Goal: Task Accomplishment & Management: Manage account settings

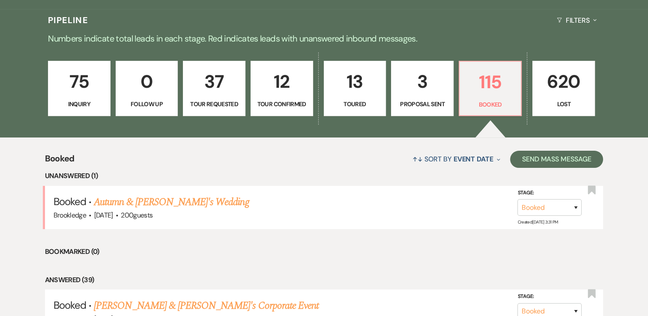
scroll to position [197, 0]
click at [151, 206] on link "Autumn & [PERSON_NAME]'s Wedding" at bounding box center [171, 201] width 155 height 15
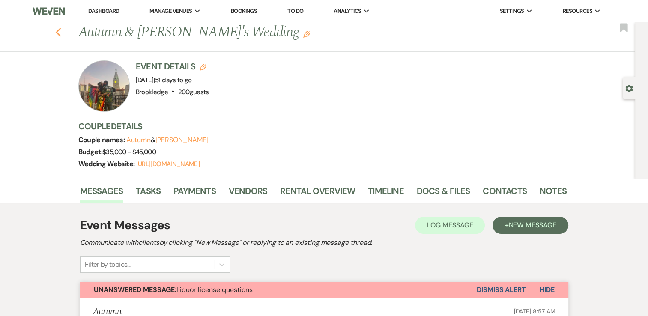
click at [62, 32] on icon "Previous" at bounding box center [58, 32] width 6 height 10
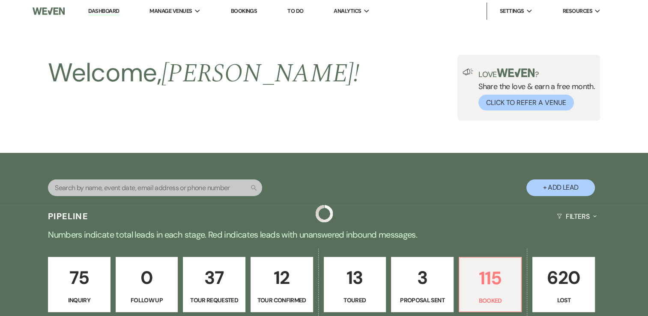
scroll to position [197, 0]
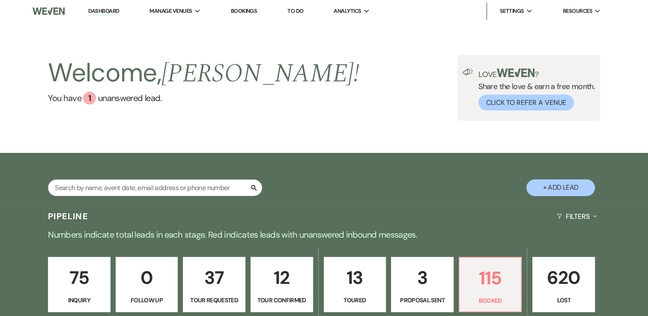
click at [103, 13] on link "Dashboard" at bounding box center [103, 11] width 31 height 8
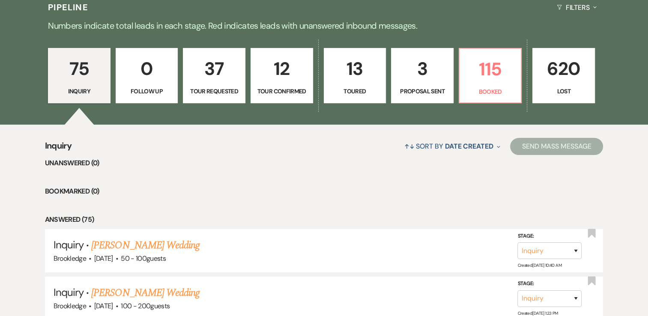
scroll to position [209, 0]
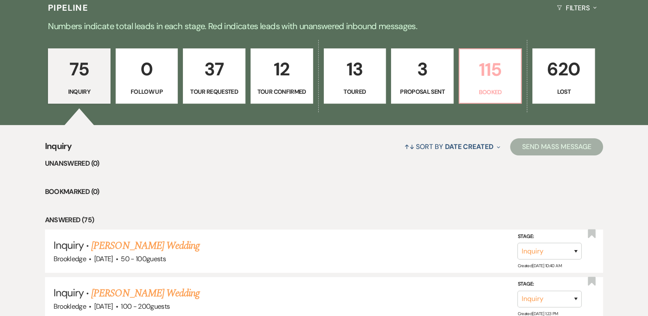
click at [477, 83] on p "115" at bounding box center [490, 69] width 51 height 29
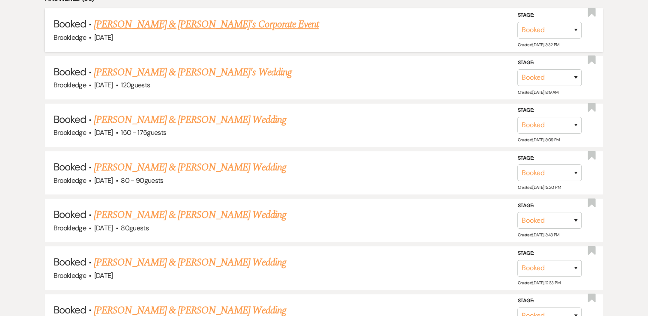
scroll to position [478, 0]
click at [126, 165] on link "Jamee & Kyle Wedding" at bounding box center [190, 166] width 192 height 15
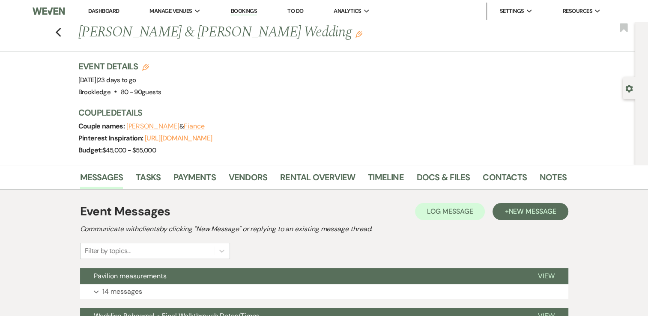
scroll to position [81, 0]
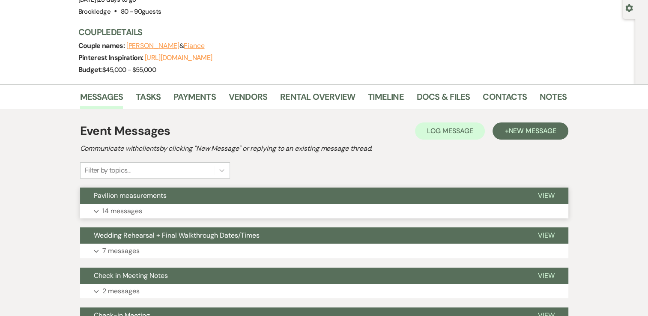
click at [200, 207] on button "Expand 14 messages" at bounding box center [324, 211] width 488 height 15
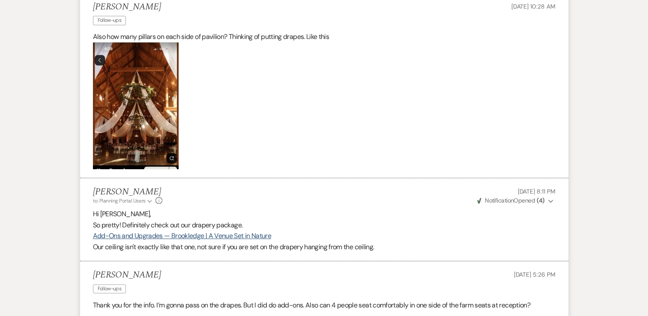
scroll to position [0, 0]
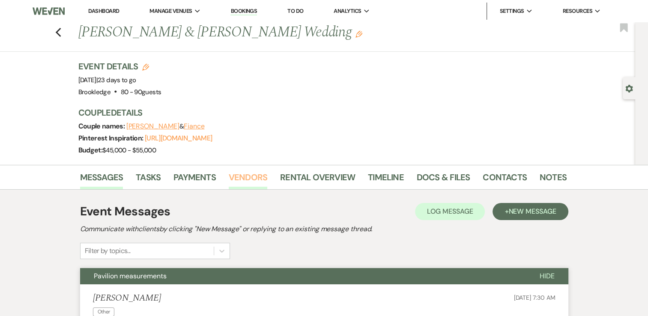
click at [246, 172] on link "Vendors" at bounding box center [248, 180] width 39 height 19
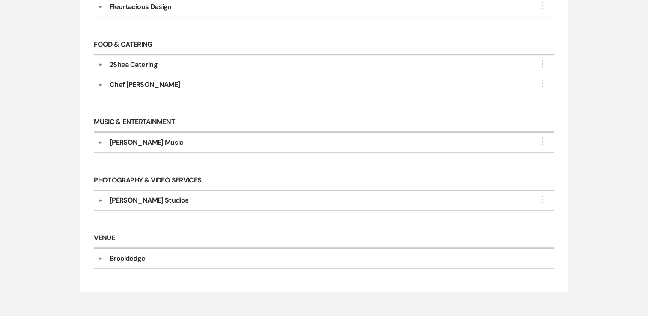
scroll to position [474, 0]
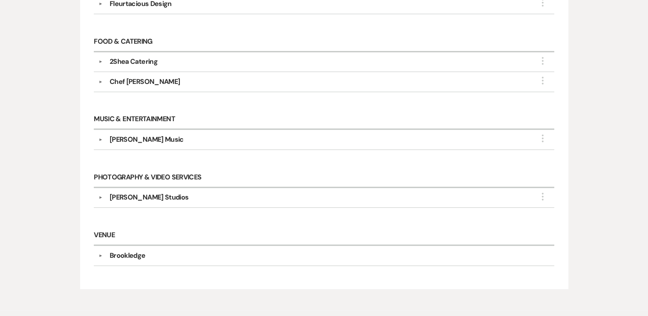
click at [159, 204] on div "▼ Raynor Studios More Company Contact Information: Phone (631) 613-8831 Compass…" at bounding box center [324, 198] width 460 height 20
click at [165, 197] on div "Raynor Studios" at bounding box center [326, 197] width 447 height 10
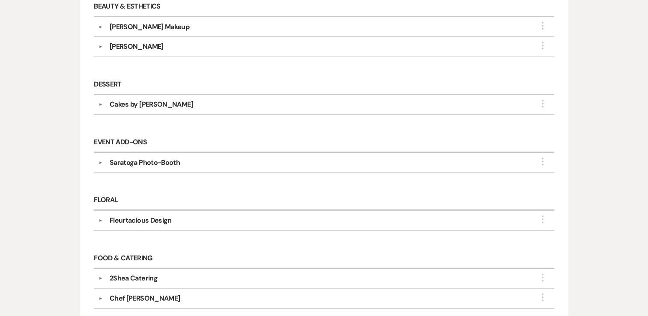
scroll to position [257, 0]
click at [147, 165] on div "Saratoga Photo-Booth" at bounding box center [145, 163] width 70 height 10
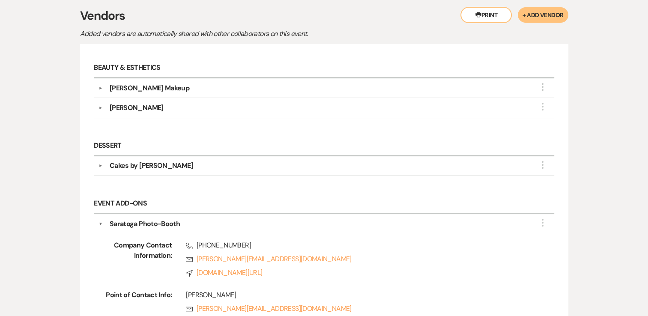
scroll to position [194, 0]
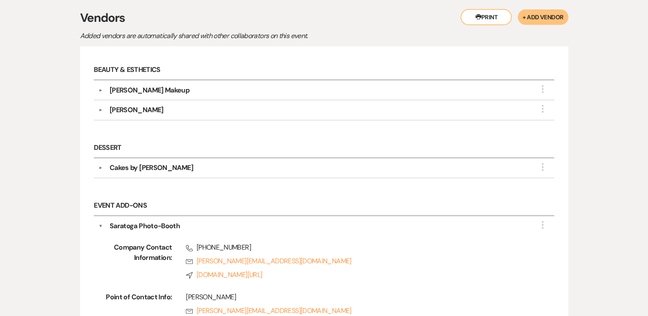
click at [180, 170] on div "Cakes by Alissa" at bounding box center [326, 168] width 447 height 10
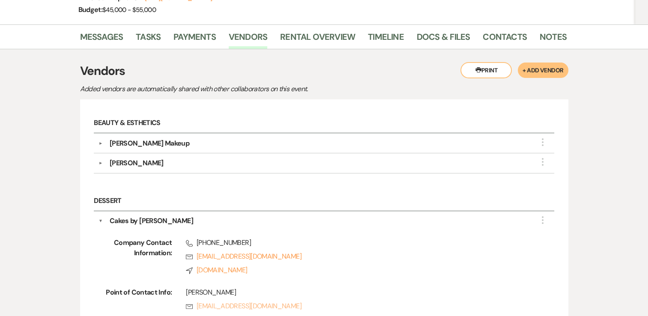
scroll to position [0, 0]
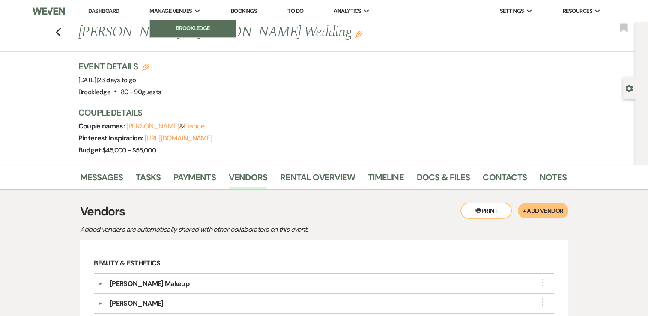
click at [181, 24] on li "Brookledge" at bounding box center [192, 28] width 77 height 9
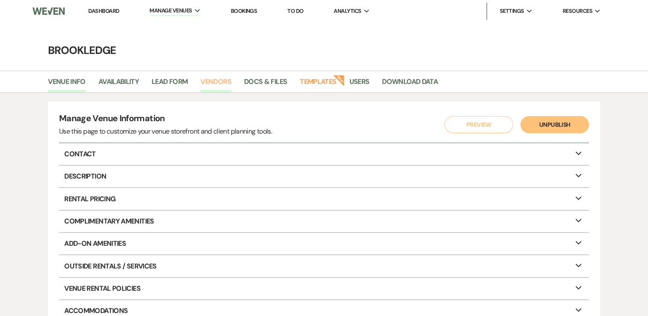
click at [215, 78] on link "Vendors" at bounding box center [216, 84] width 31 height 16
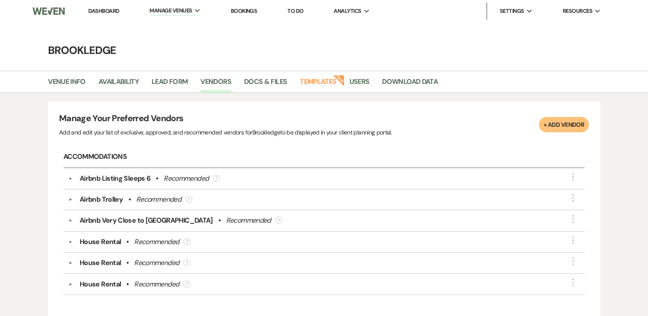
click at [563, 126] on button "+ Add Vendor" at bounding box center [564, 124] width 50 height 15
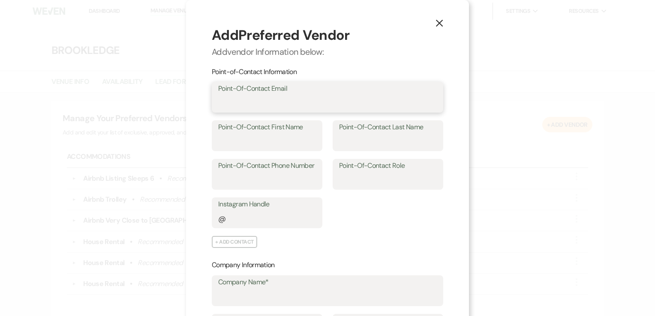
click at [249, 102] on input "Point-Of-Contact Email" at bounding box center [327, 103] width 219 height 17
click at [339, 260] on p "Company Information" at bounding box center [327, 265] width 231 height 11
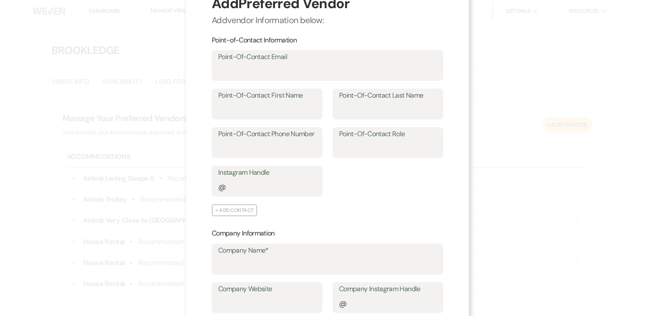
scroll to position [32, 0]
click at [285, 258] on input "Company Name*" at bounding box center [327, 265] width 219 height 17
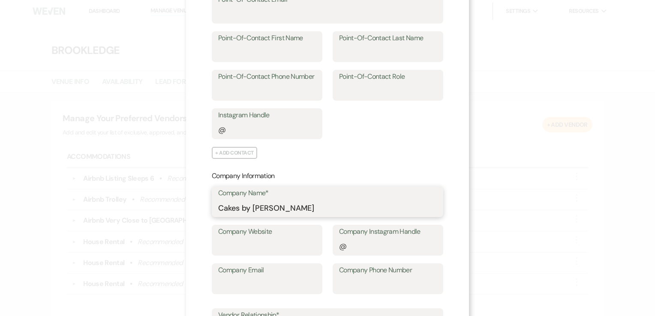
type input "Cakes by Alissa"
click at [362, 246] on input "Company Instagram Handle" at bounding box center [388, 246] width 98 height 17
click at [504, 272] on div "X Add Preferred Vendor Add vendor Information below: Point-of-Contact Informati…" at bounding box center [327, 158] width 655 height 316
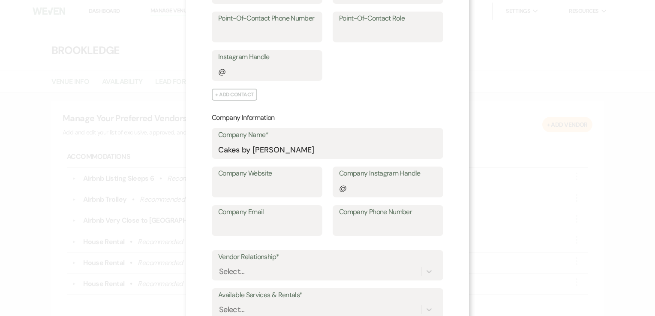
scroll to position [147, 0]
click at [257, 184] on input "Company Website" at bounding box center [267, 188] width 98 height 17
paste input "https://www.bing.com/alink/link?url=https%3a%2f%2fwww.cakebyalissa.com%2f&sourc…"
type input "https://www.bing.com/alink/link?url=https%3a%2f%2fwww.cakebyalissa.com%2f&sourc…"
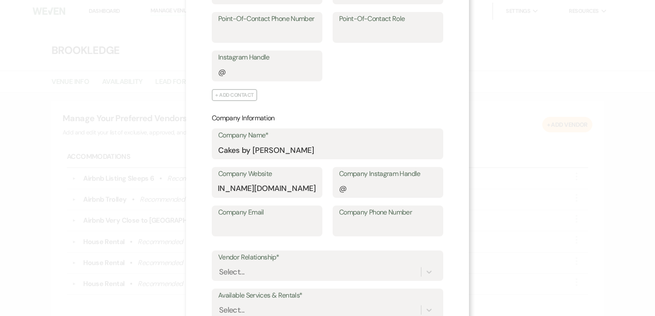
click at [317, 241] on div "Company Email Company Phone Number" at bounding box center [327, 225] width 231 height 39
click at [230, 226] on input "Company Email" at bounding box center [267, 227] width 98 height 17
paste input "info@cakebyalissa.com"
type input "info@cakebyalissa.com"
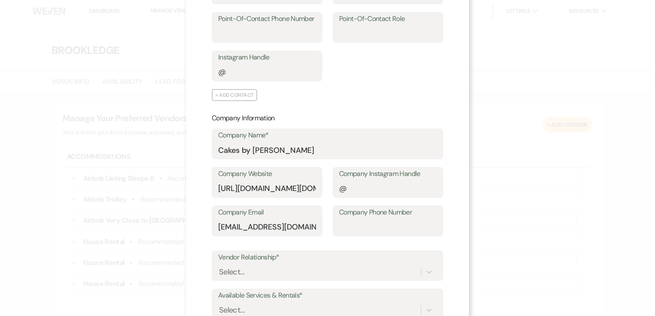
click at [358, 243] on div "Company Email info@cakebyalissa.com Company Phone Number" at bounding box center [327, 225] width 231 height 39
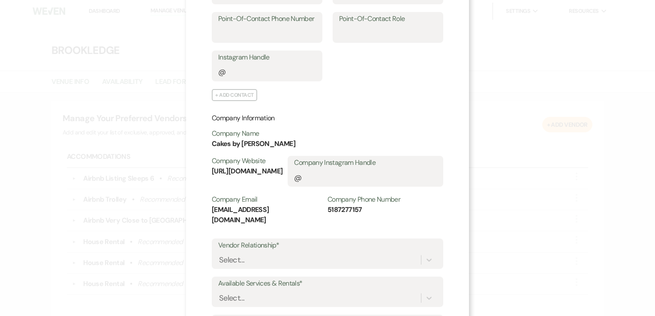
scroll to position [212, 0]
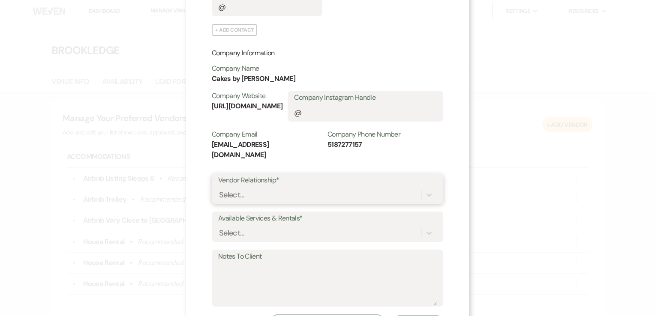
click at [315, 187] on div "Select..." at bounding box center [319, 194] width 203 height 15
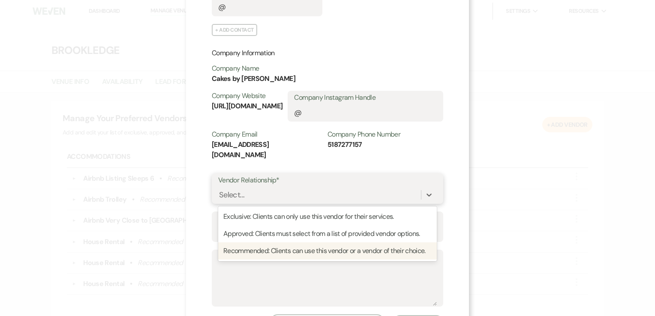
click at [273, 243] on div "Recommended: Clients can use this vendor or a vendor of their choice." at bounding box center [327, 251] width 219 height 17
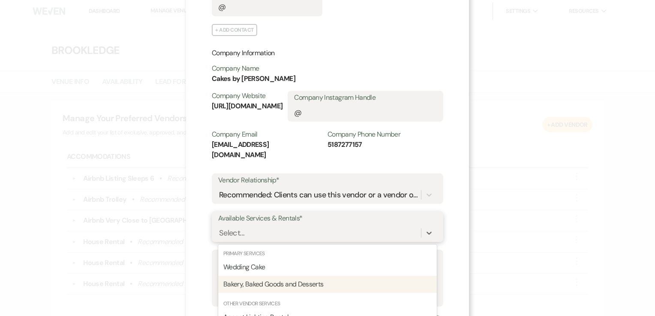
click at [252, 227] on div "option Bakery, Baked Goods and Desserts focused, 0 of 2. 95 results available. …" at bounding box center [327, 233] width 219 height 16
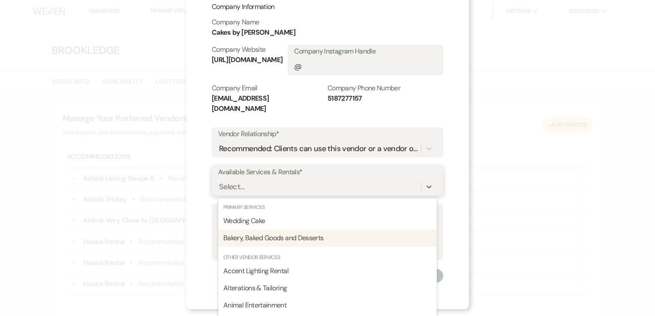
click at [252, 232] on div "Bakery, Baked Goods and Desserts" at bounding box center [327, 238] width 219 height 17
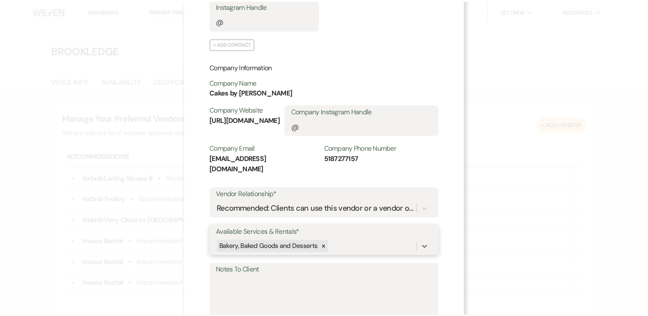
scroll to position [234, 0]
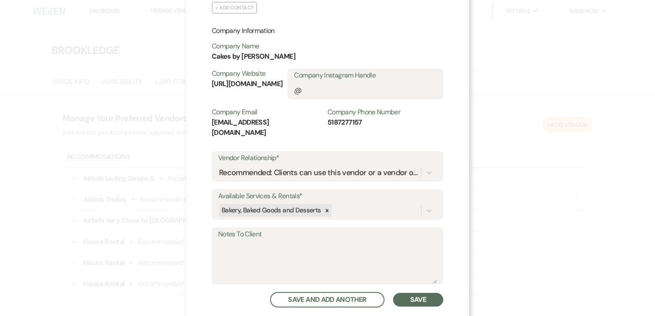
click at [414, 293] on button "Save" at bounding box center [418, 300] width 50 height 14
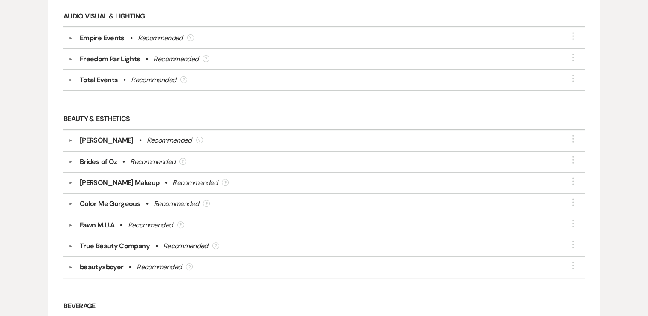
scroll to position [368, 0]
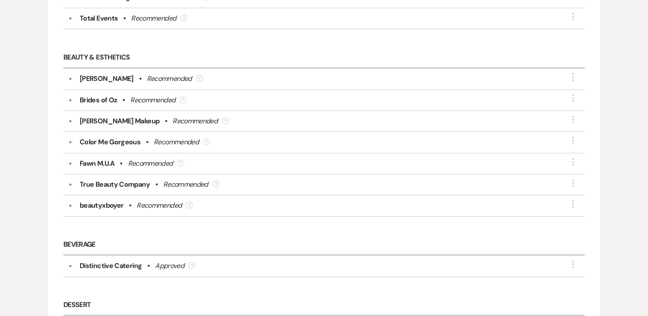
click at [171, 201] on div "Recommended" at bounding box center [159, 206] width 45 height 10
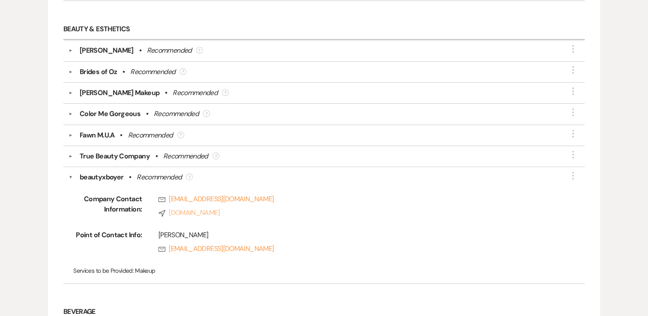
scroll to position [387, 0]
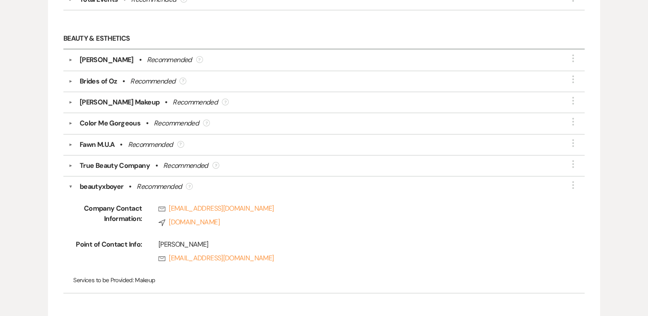
click at [105, 81] on div "Brides of Oz" at bounding box center [98, 81] width 37 height 10
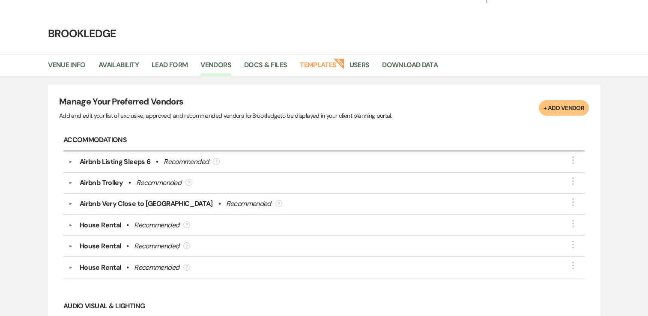
scroll to position [0, 0]
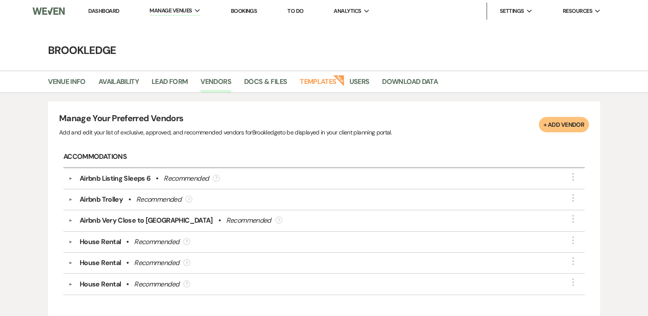
click at [99, 13] on link "Dashboard" at bounding box center [103, 10] width 31 height 7
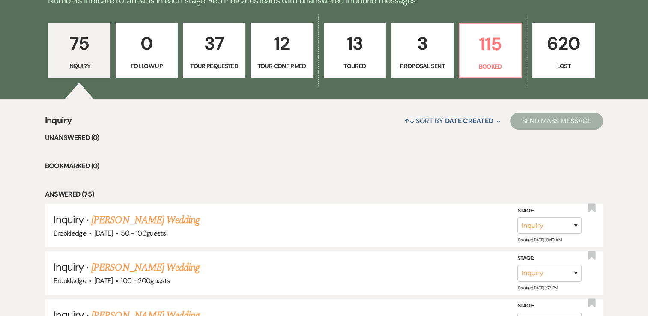
scroll to position [235, 0]
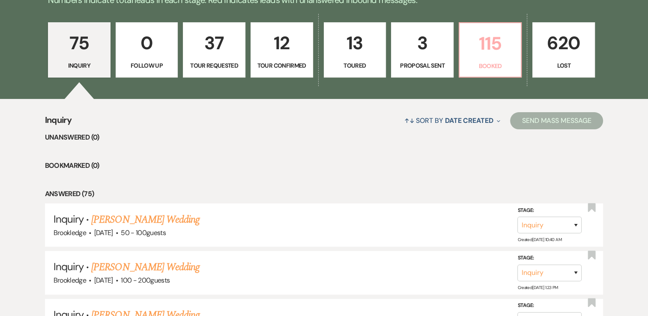
click at [500, 52] on p "115" at bounding box center [490, 43] width 51 height 29
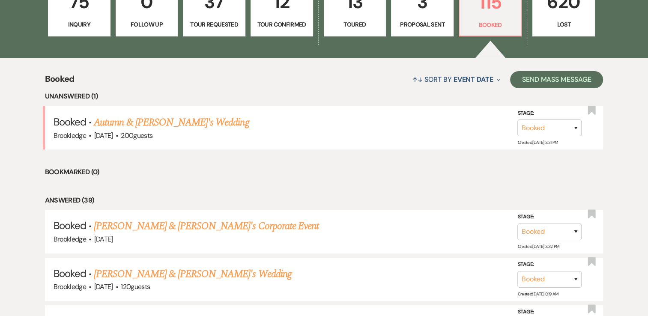
scroll to position [302, 0]
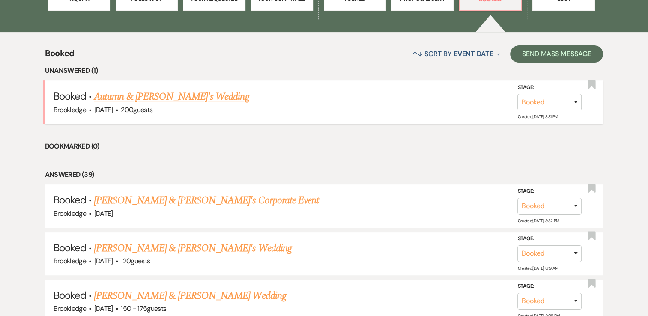
click at [141, 96] on link "Autumn & Chris's Wedding" at bounding box center [171, 96] width 155 height 15
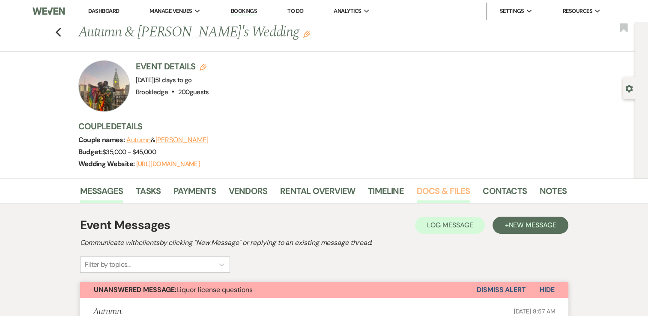
click at [422, 189] on link "Docs & Files" at bounding box center [443, 193] width 53 height 19
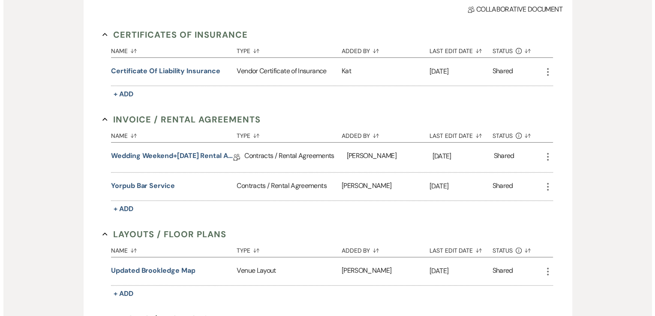
scroll to position [261, 0]
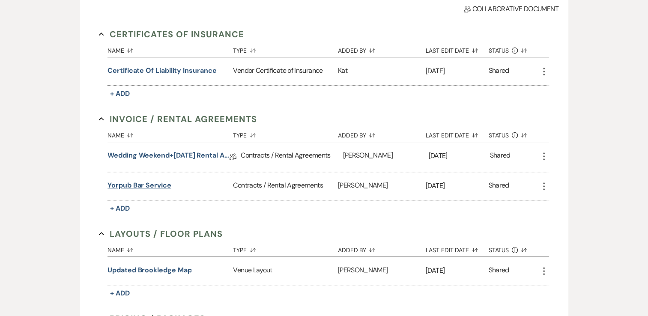
click at [148, 187] on button "Yorpub bar service" at bounding box center [140, 185] width 64 height 10
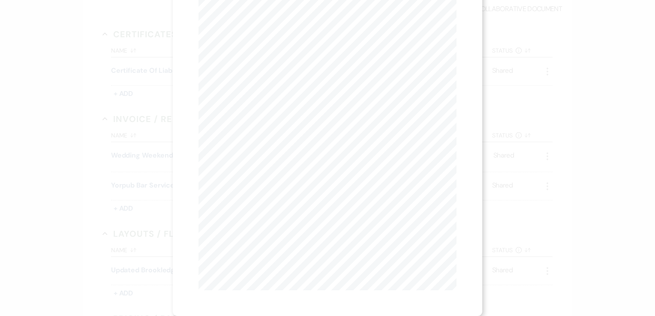
scroll to position [0, 0]
click at [281, 28] on button "Next Next" at bounding box center [283, 31] width 22 height 7
click at [454, 20] on icon "X" at bounding box center [453, 23] width 8 height 8
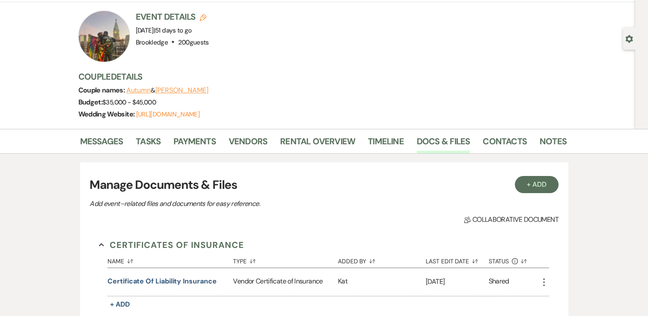
scroll to position [49, 0]
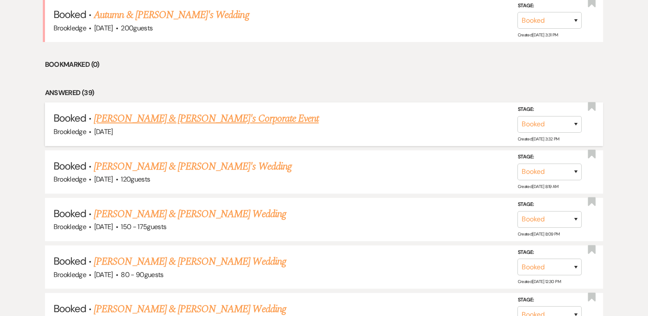
scroll to position [386, 0]
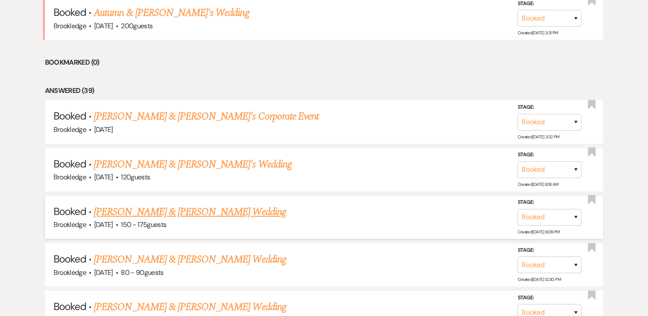
click at [182, 211] on link "[PERSON_NAME] & [PERSON_NAME] Wedding" at bounding box center [190, 211] width 192 height 15
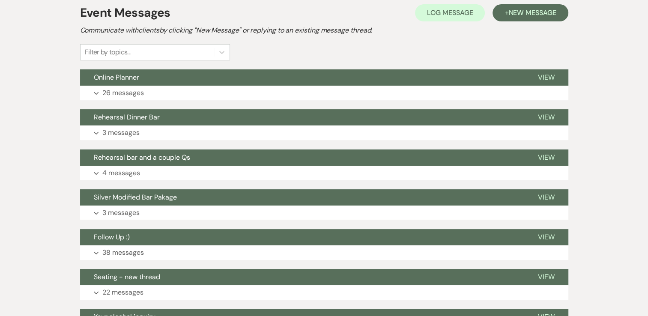
scroll to position [237, 0]
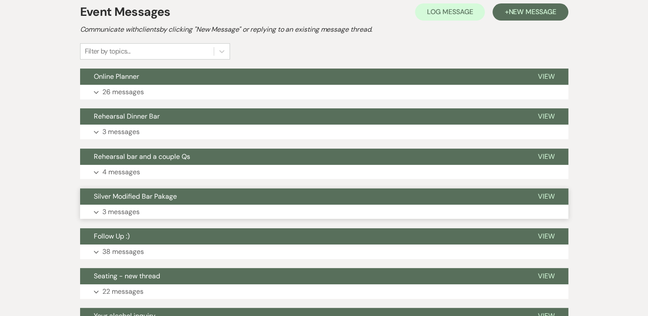
click at [147, 210] on button "Expand 3 messages" at bounding box center [324, 212] width 488 height 15
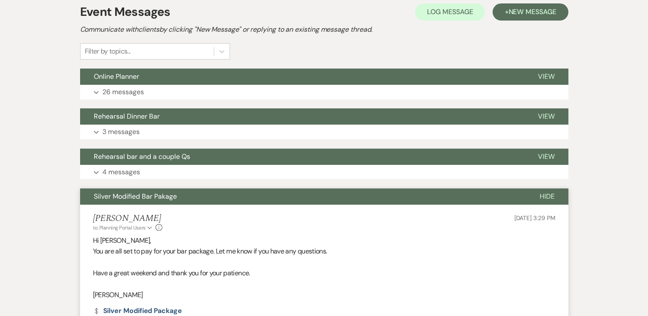
scroll to position [398, 0]
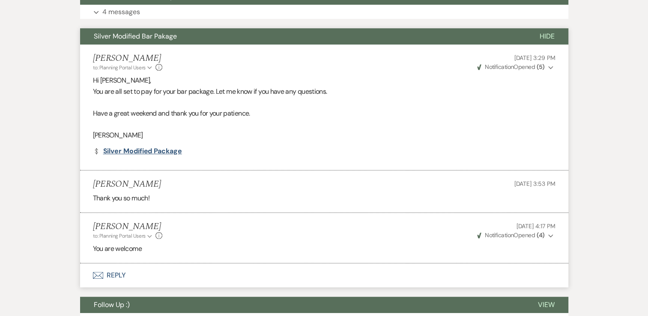
click at [126, 152] on link "Dollar Payment Silver Modified Package" at bounding box center [137, 151] width 89 height 7
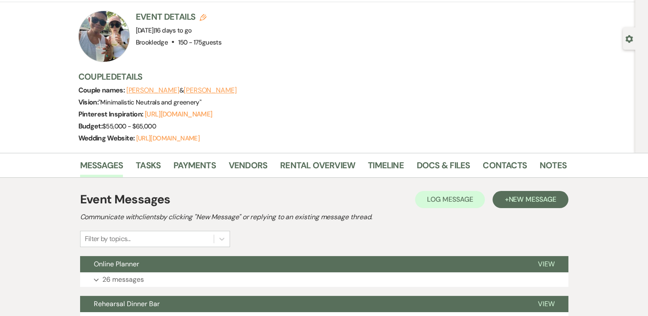
scroll to position [0, 0]
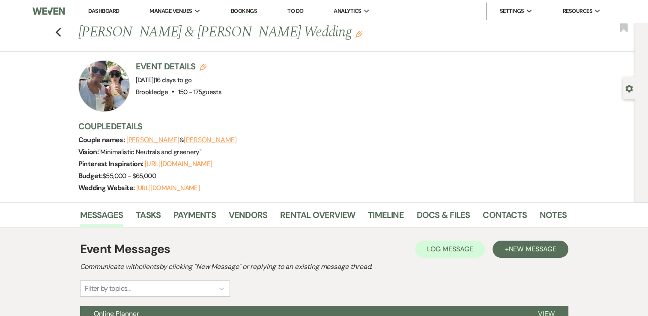
click at [103, 11] on link "Dashboard" at bounding box center [103, 10] width 31 height 7
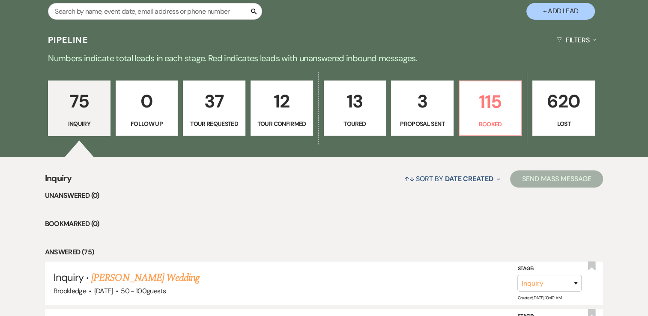
scroll to position [213, 0]
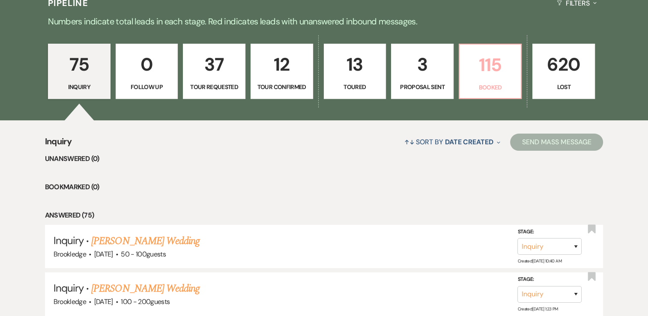
click at [495, 63] on p "115" at bounding box center [490, 65] width 51 height 29
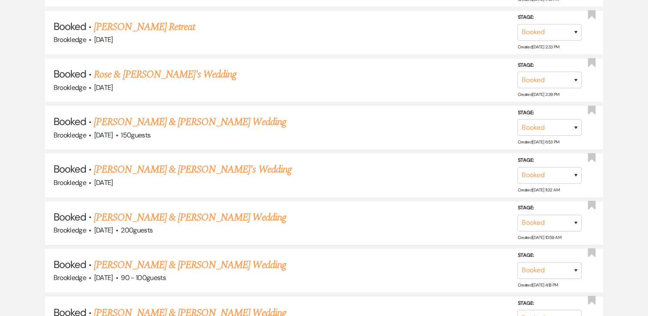
scroll to position [1340, 0]
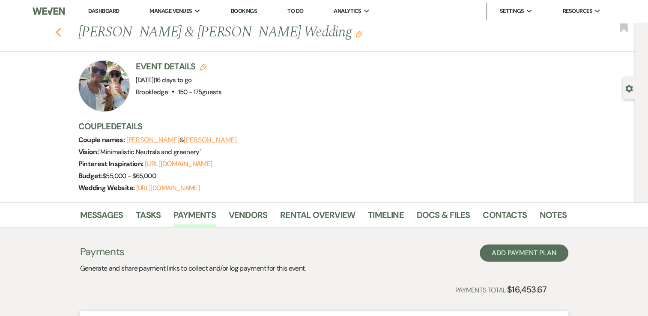
click at [60, 35] on icon "Previous" at bounding box center [58, 32] width 6 height 10
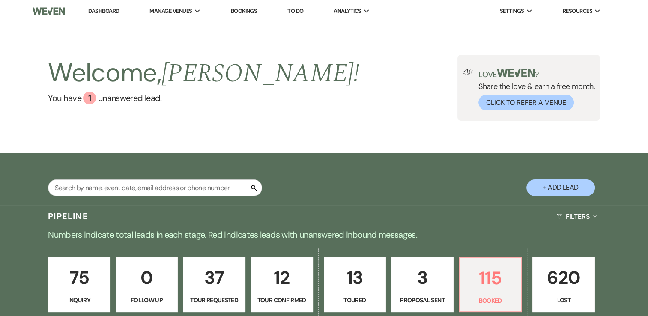
scroll to position [177, 0]
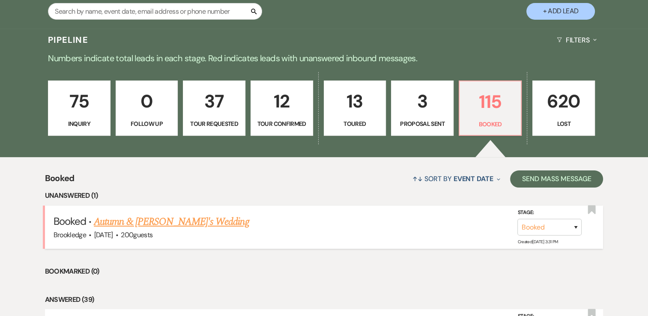
click at [151, 219] on link "Autumn & Chris's Wedding" at bounding box center [171, 221] width 155 height 15
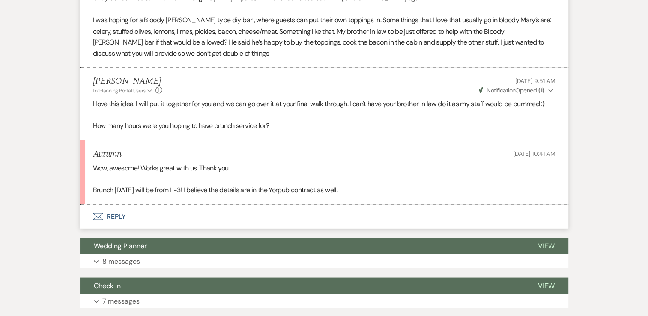
scroll to position [1616, 0]
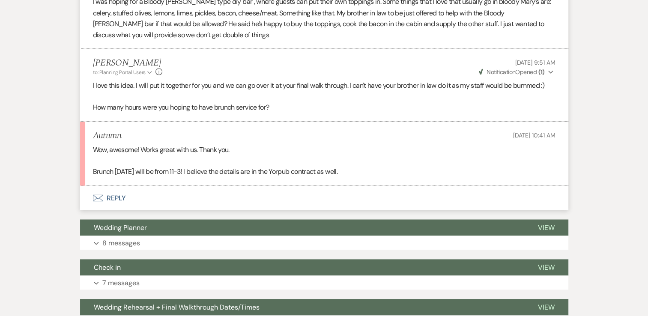
click at [111, 201] on button "Envelope Reply" at bounding box center [324, 198] width 488 height 24
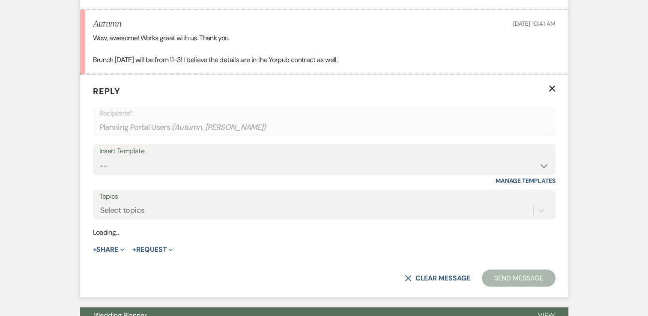
scroll to position [1731, 0]
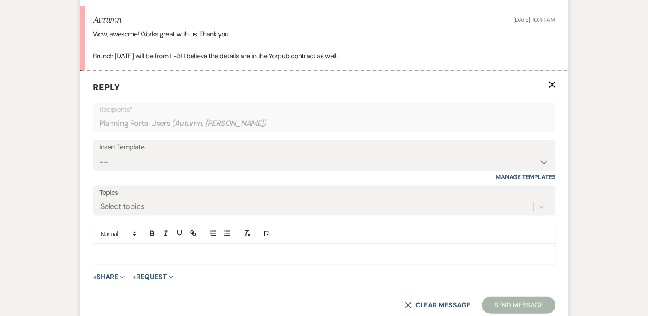
click at [551, 82] on icon "X" at bounding box center [552, 84] width 7 height 7
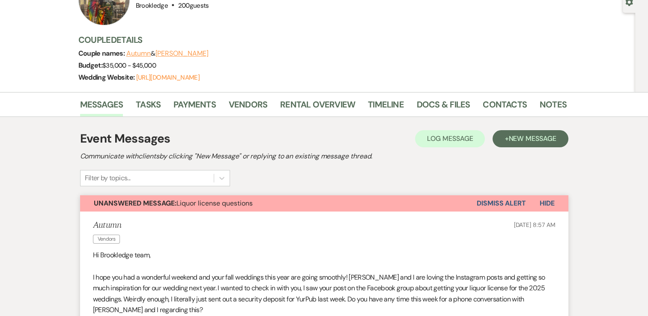
scroll to position [0, 0]
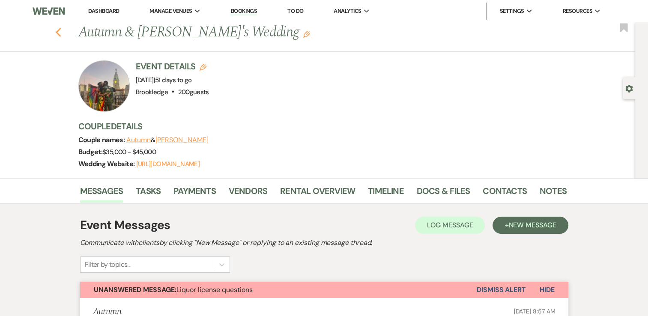
click at [60, 32] on use "button" at bounding box center [58, 32] width 6 height 9
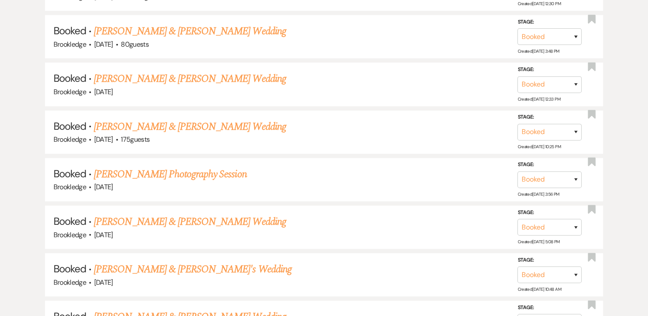
scroll to position [662, 0]
click at [190, 122] on link "Benjamin Firlit & Rylie Murray's Wedding" at bounding box center [190, 126] width 192 height 15
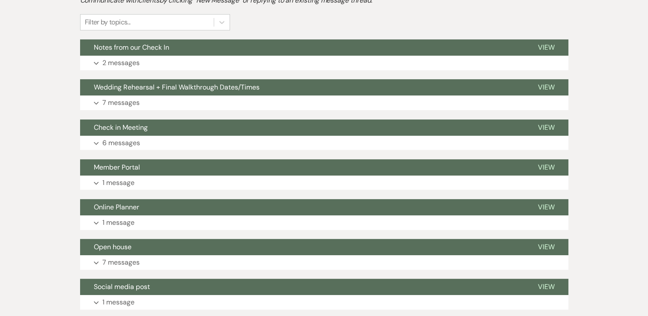
scroll to position [247, 0]
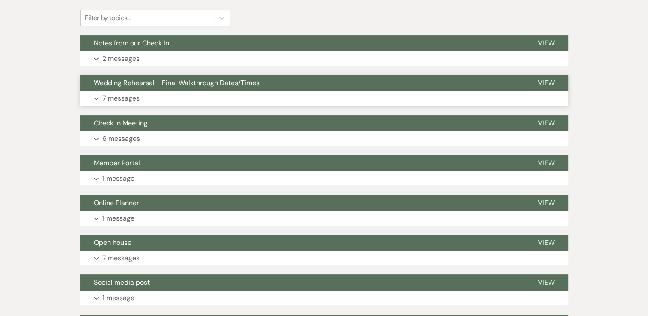
click at [131, 92] on button "Expand 7 messages" at bounding box center [324, 98] width 488 height 15
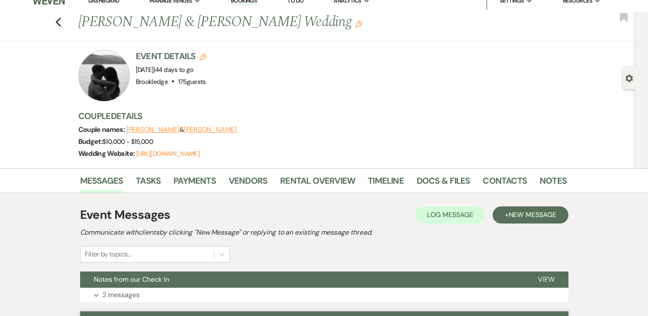
scroll to position [0, 0]
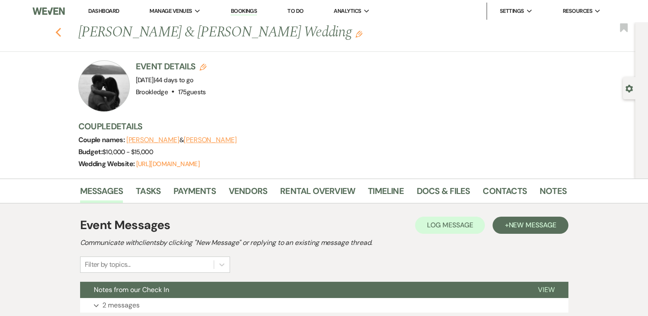
click at [61, 36] on icon "Previous" at bounding box center [58, 32] width 6 height 10
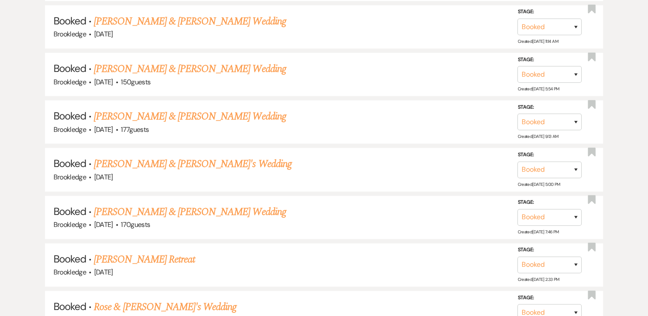
scroll to position [1102, 0]
